Goal: Download file/media

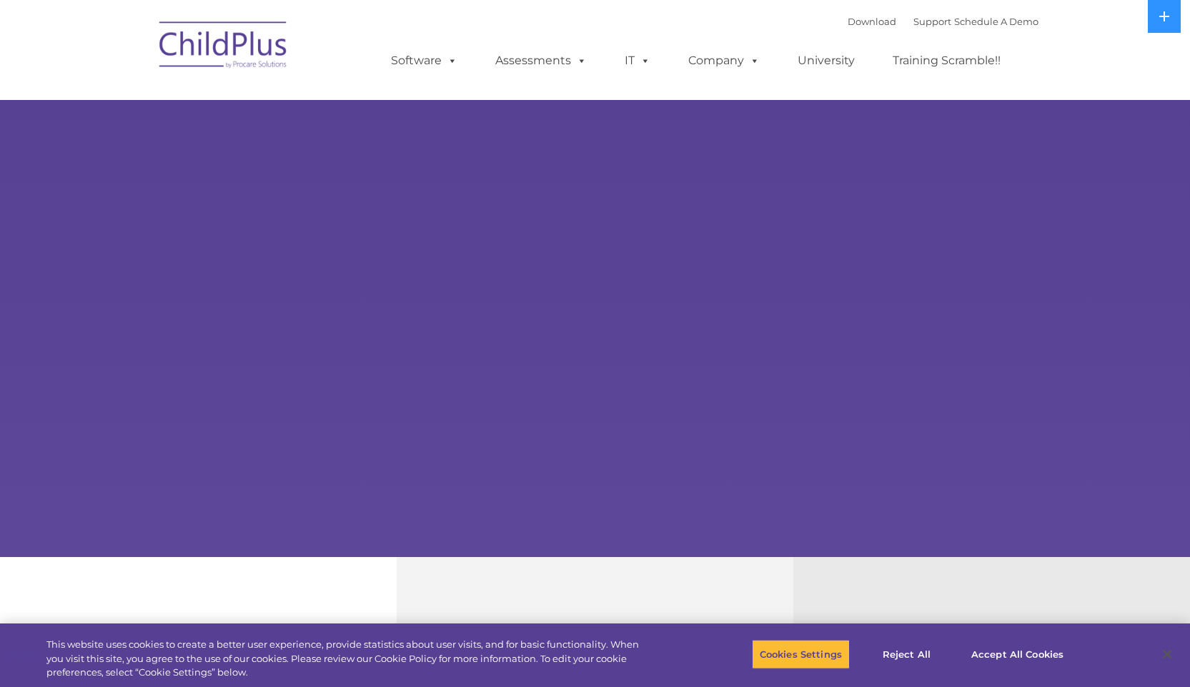
select select "MEDIUM"
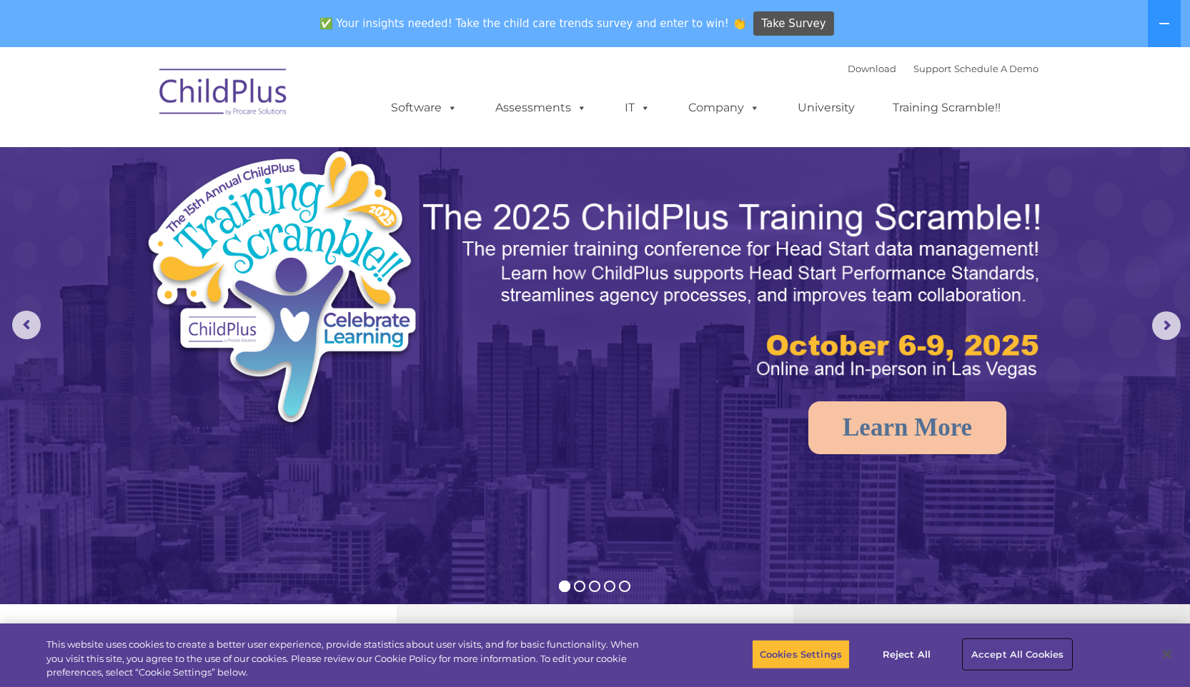
click at [993, 655] on button "Accept All Cookies" at bounding box center [1017, 655] width 108 height 30
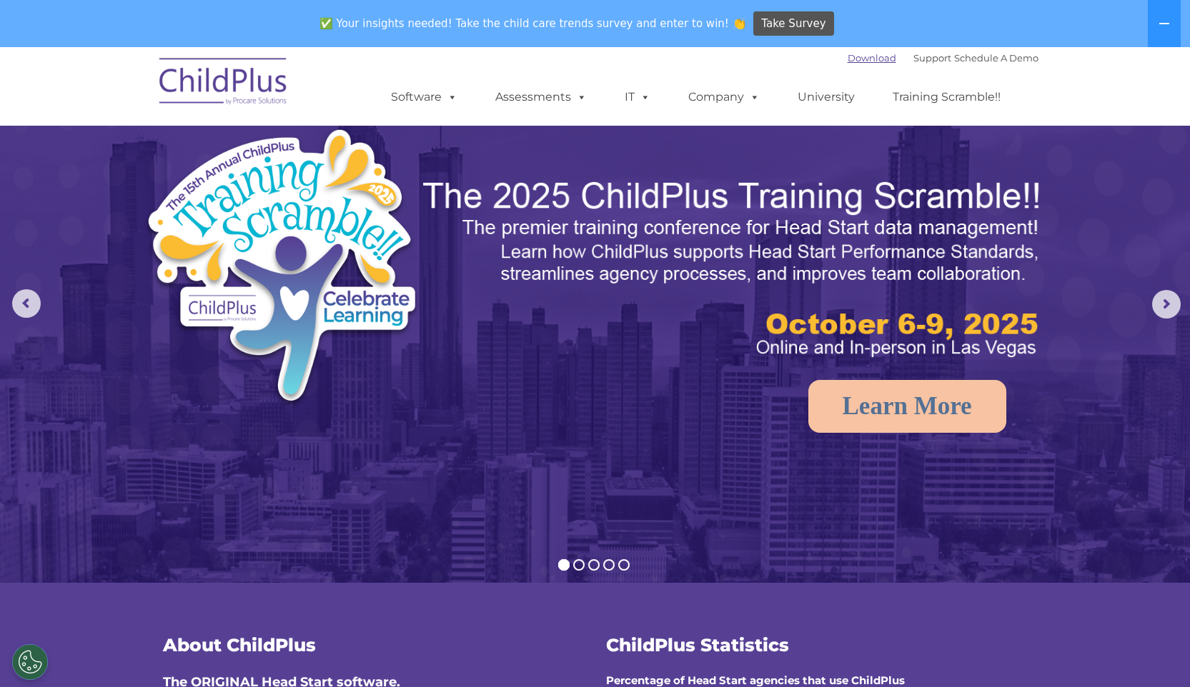
click at [848, 60] on link "Download" at bounding box center [872, 57] width 49 height 11
click at [1160, 29] on button at bounding box center [1164, 23] width 33 height 47
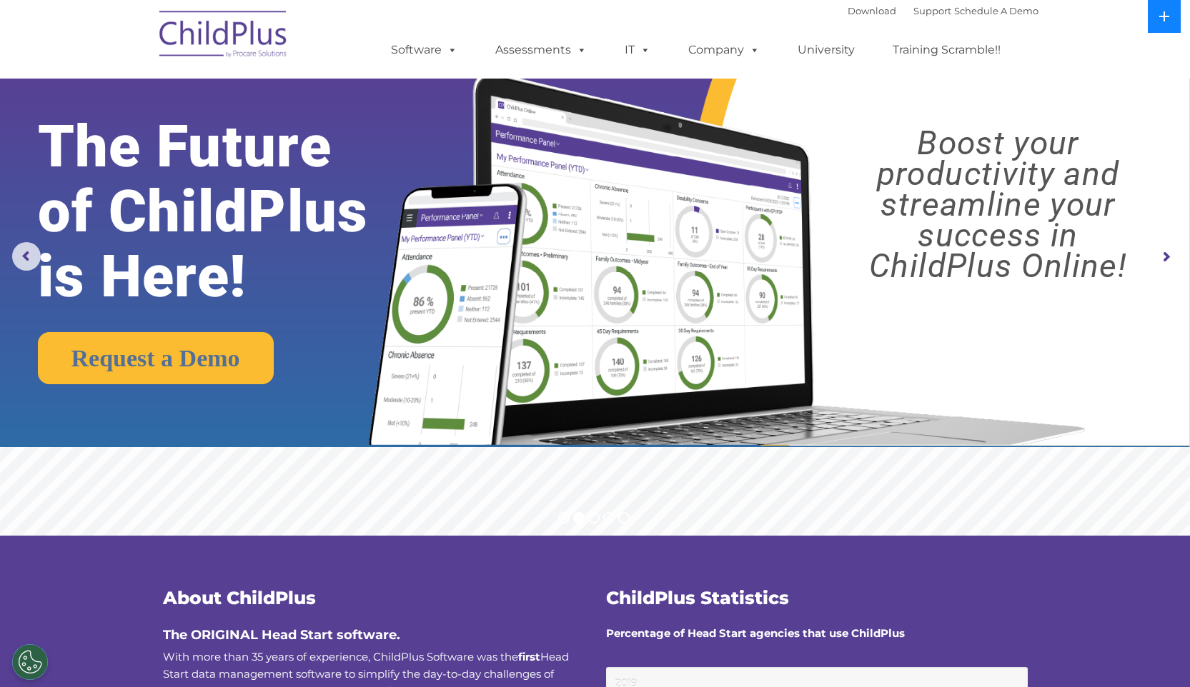
click at [1163, 16] on icon at bounding box center [1164, 16] width 10 height 10
